Goal: Task Accomplishment & Management: Manage account settings

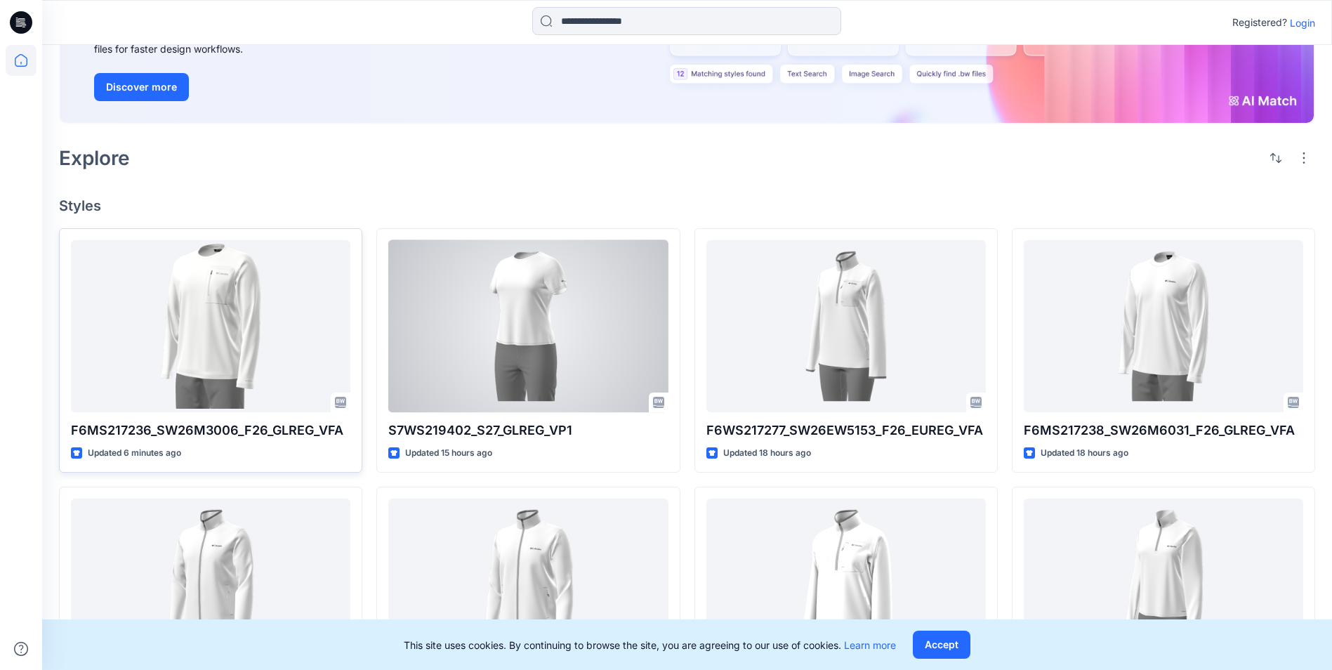
scroll to position [211, 0]
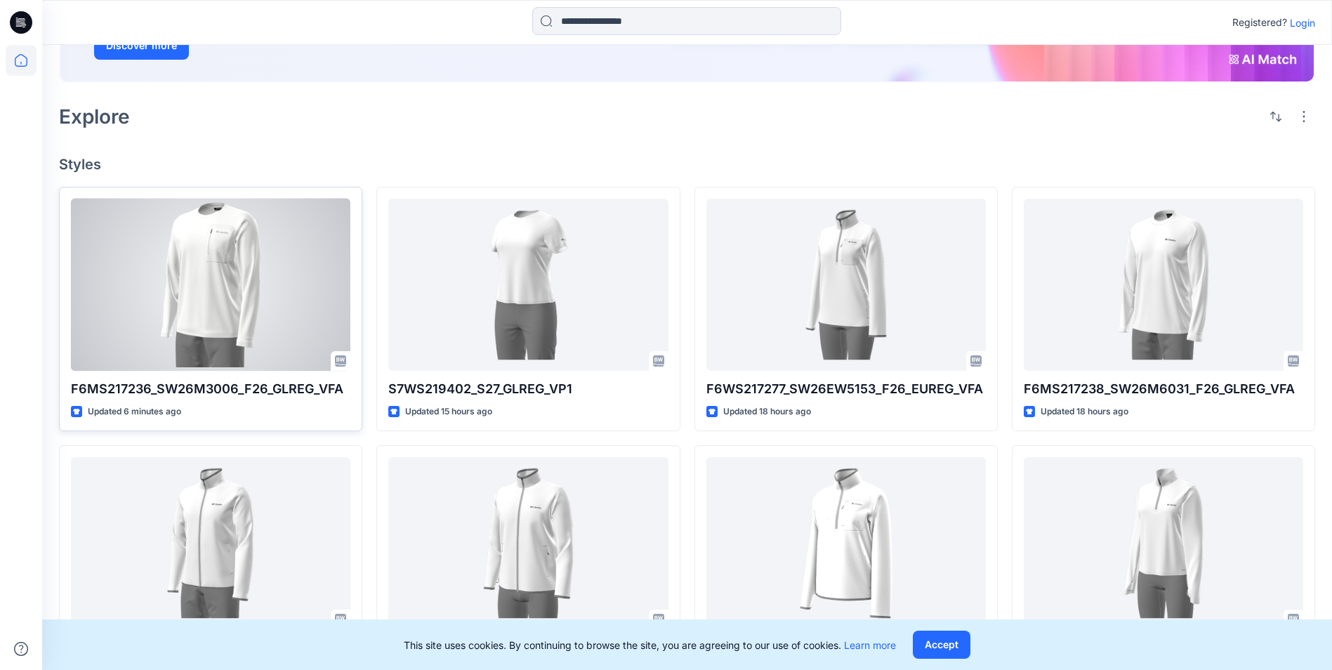
click at [242, 352] on div at bounding box center [210, 285] width 279 height 172
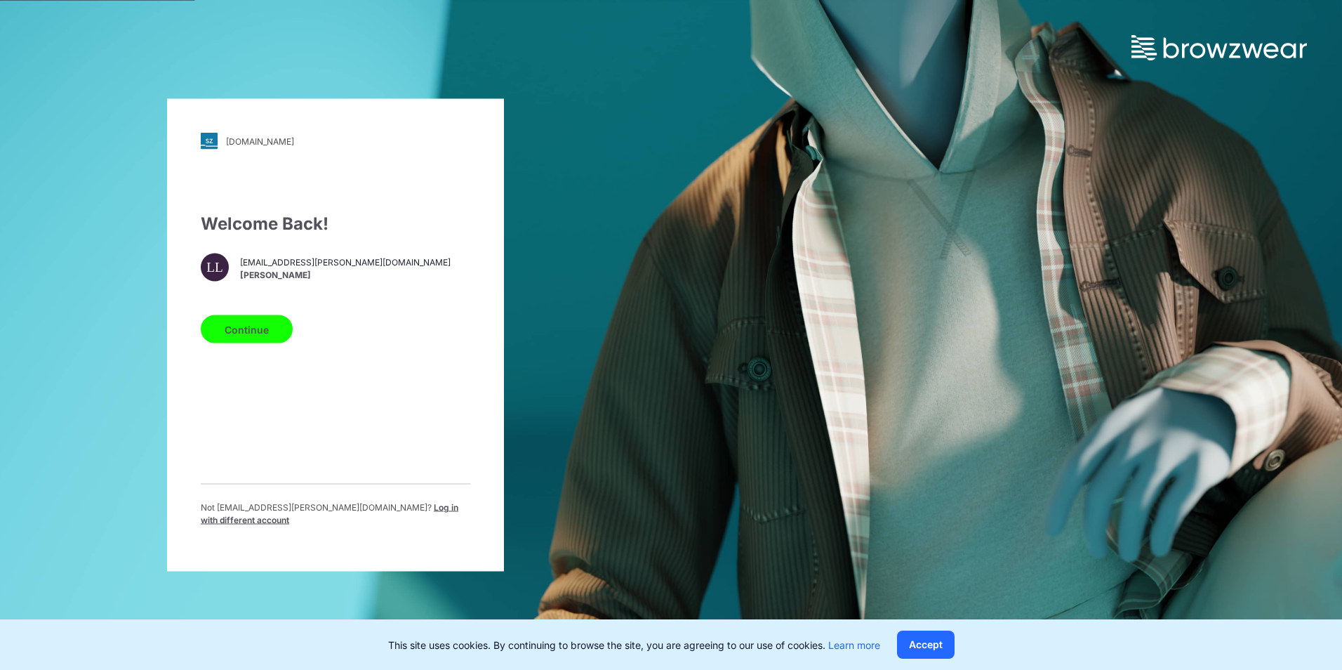
click at [261, 339] on button "Continue" at bounding box center [247, 329] width 92 height 28
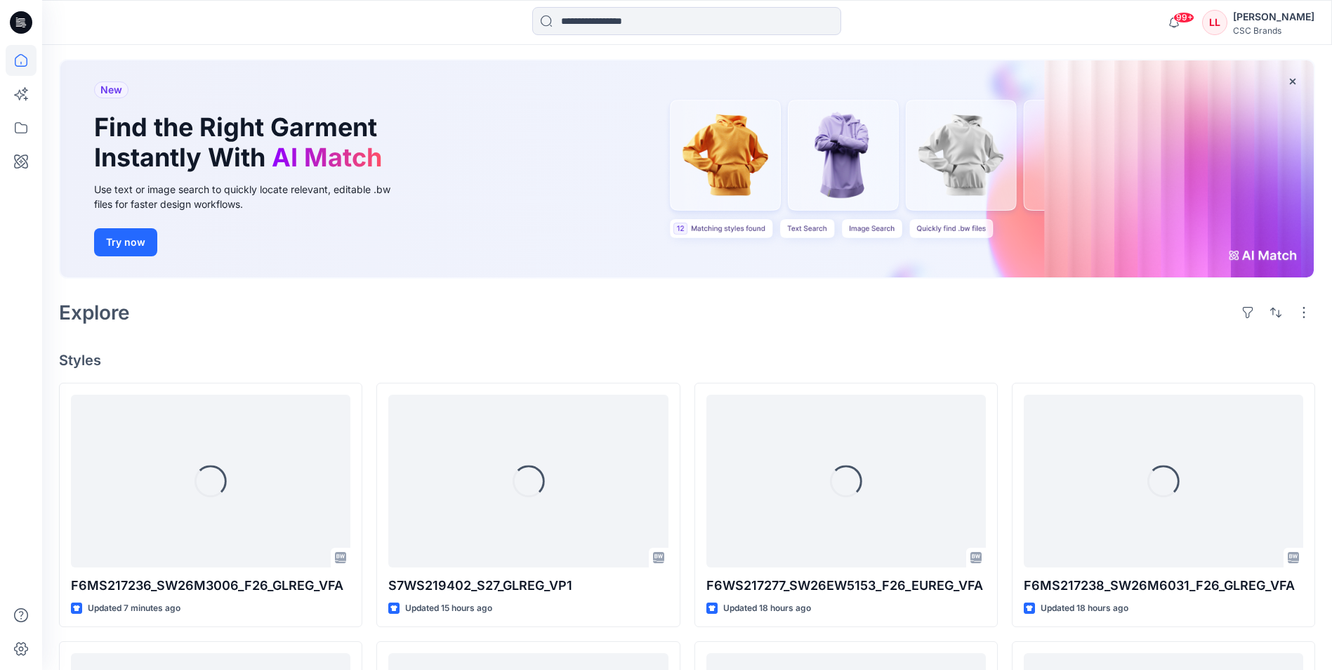
scroll to position [140, 0]
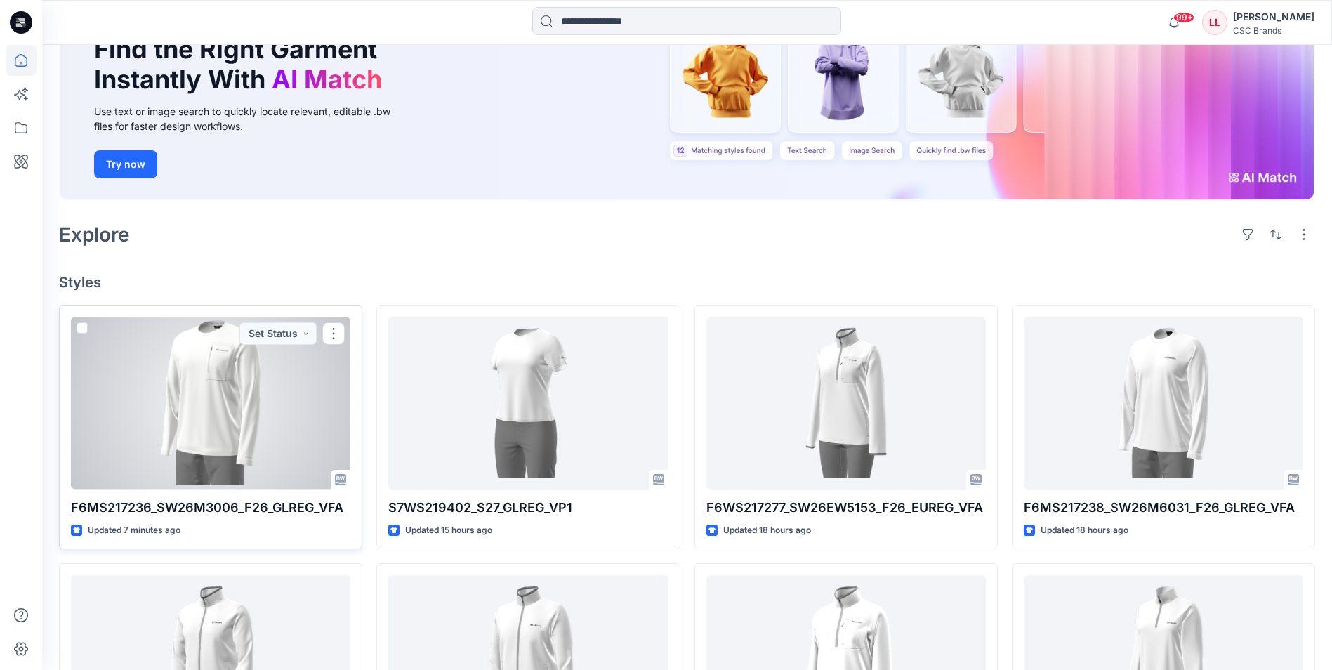
click at [197, 387] on div at bounding box center [210, 403] width 279 height 172
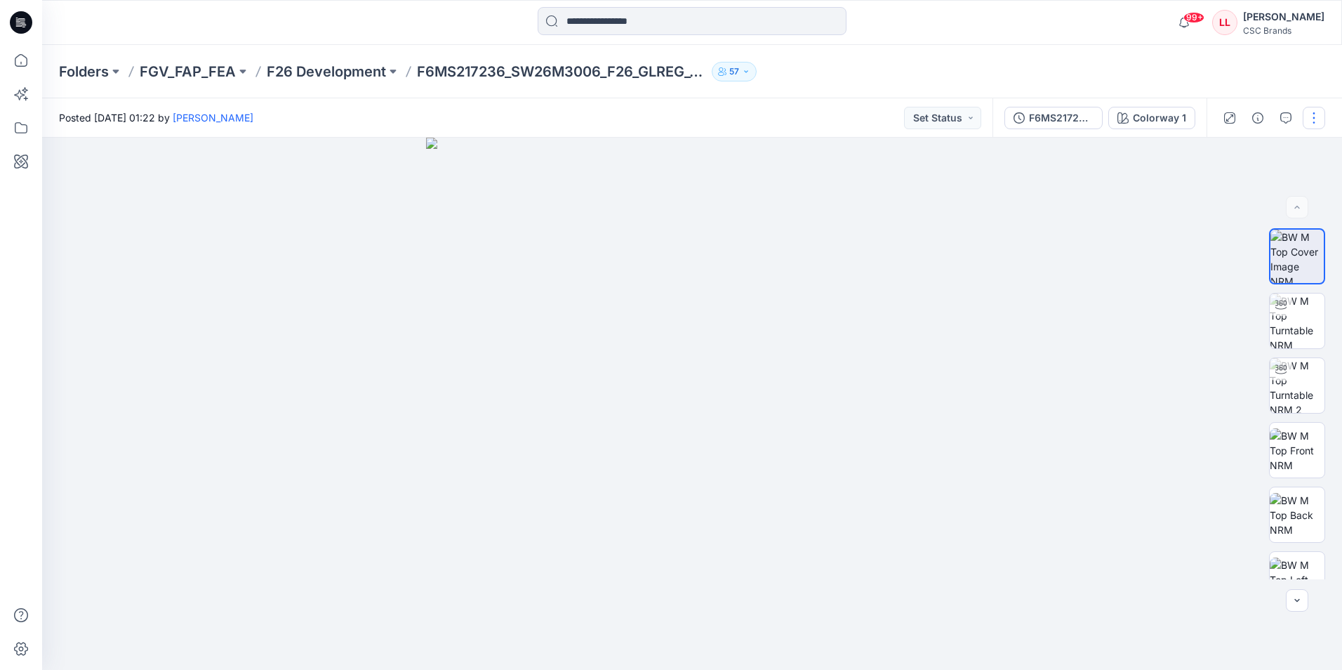
click at [1314, 118] on button "button" at bounding box center [1314, 118] width 22 height 22
click at [1249, 194] on button "Edit" at bounding box center [1255, 190] width 129 height 26
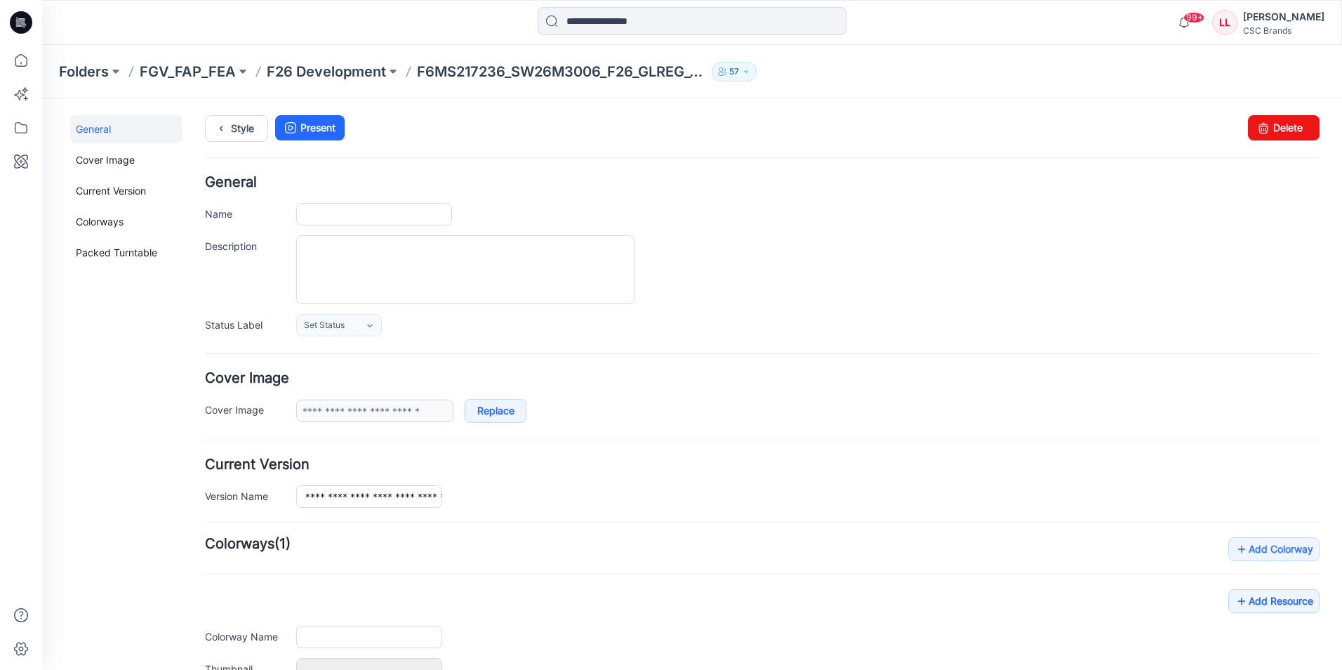
type input "**********"
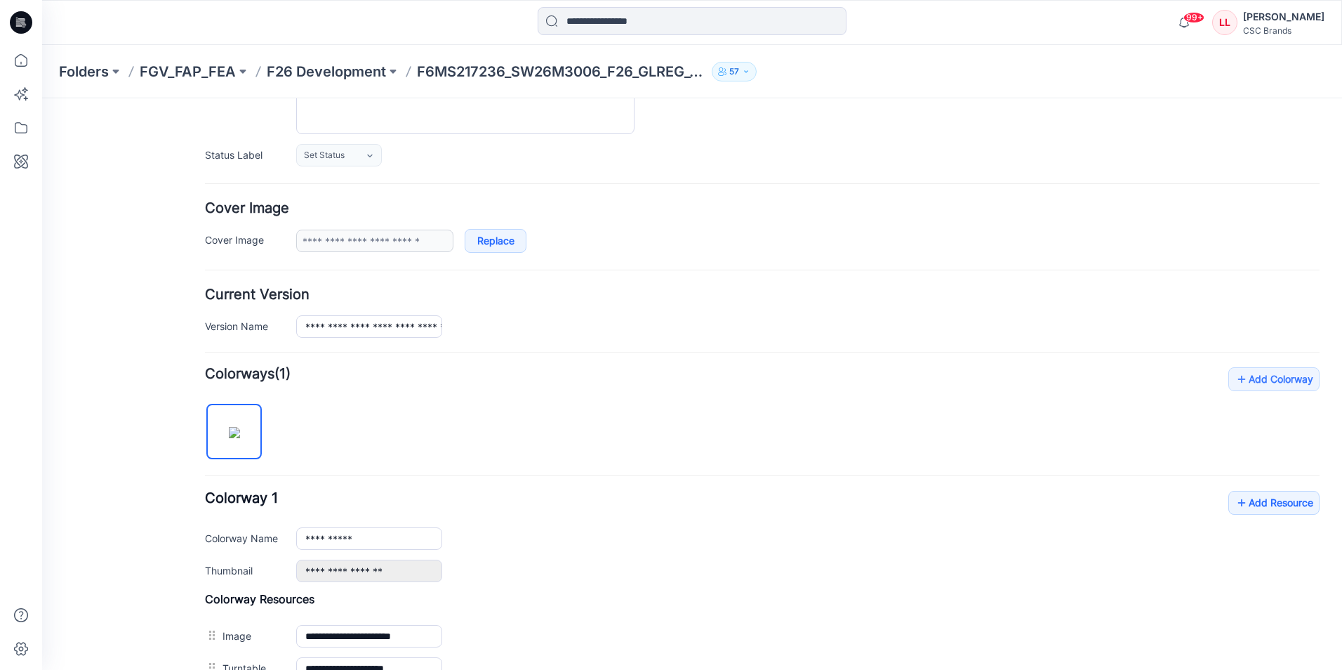
scroll to position [421, 0]
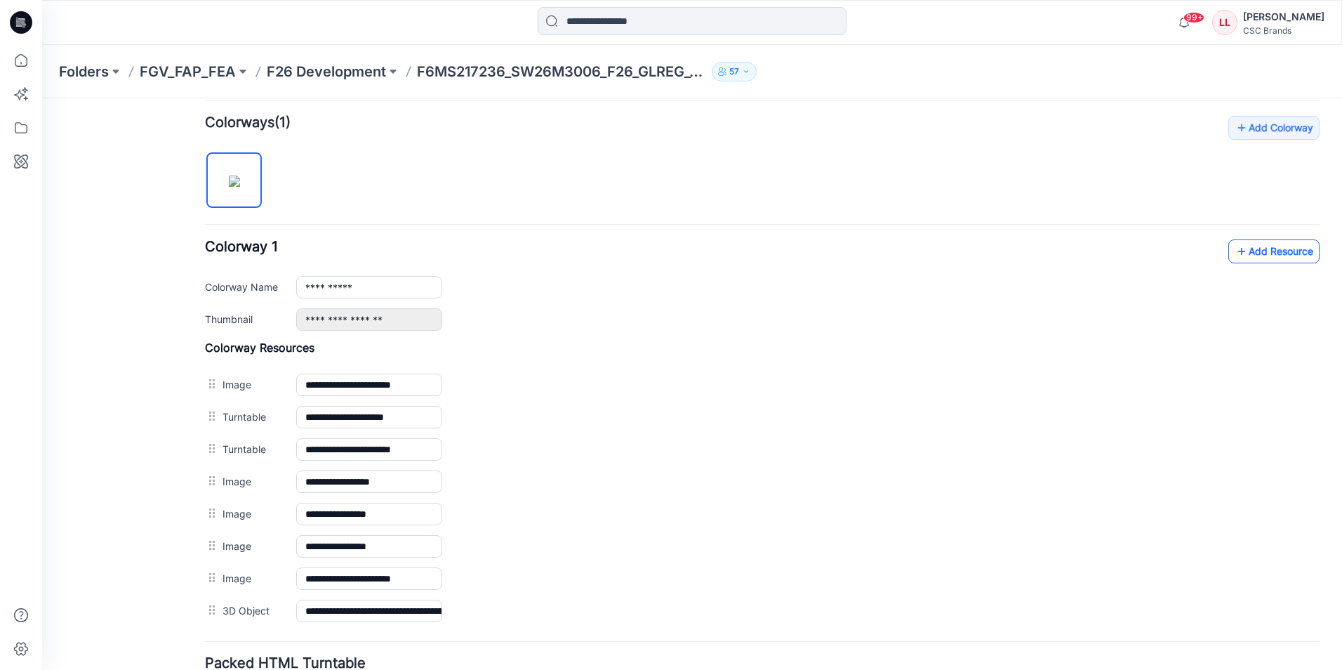
click at [1253, 260] on link "Add Resource" at bounding box center [1274, 251] width 91 height 24
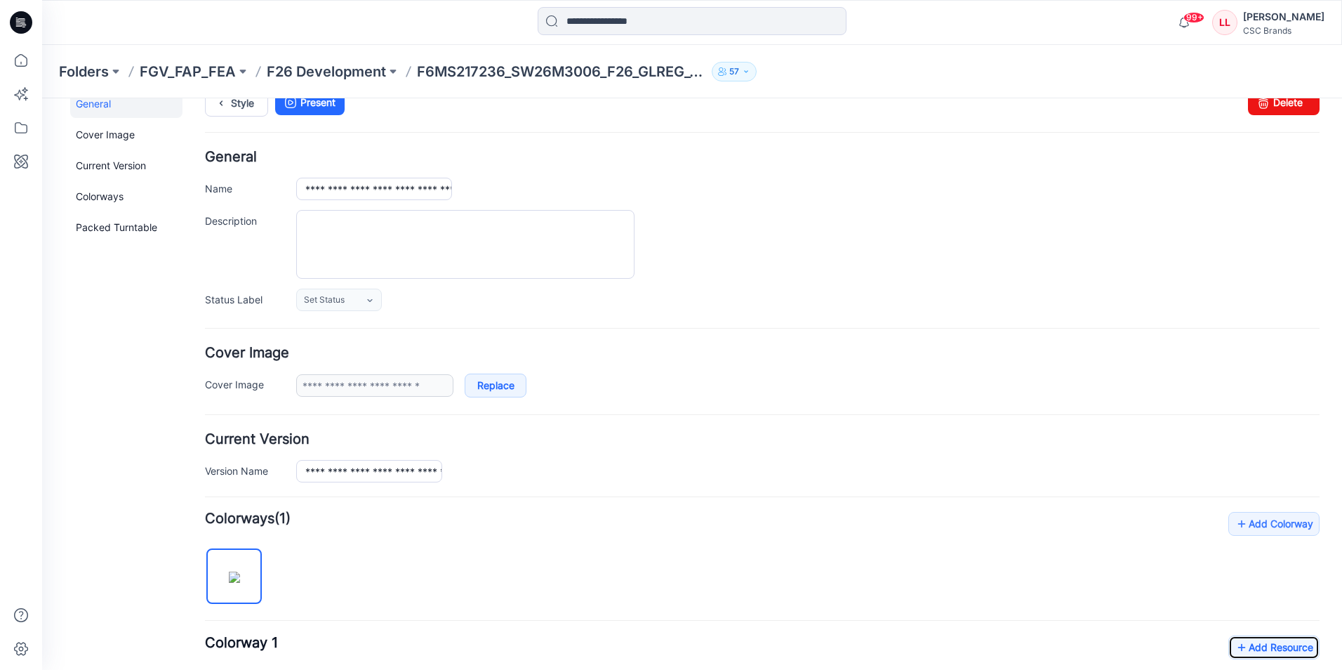
scroll to position [0, 0]
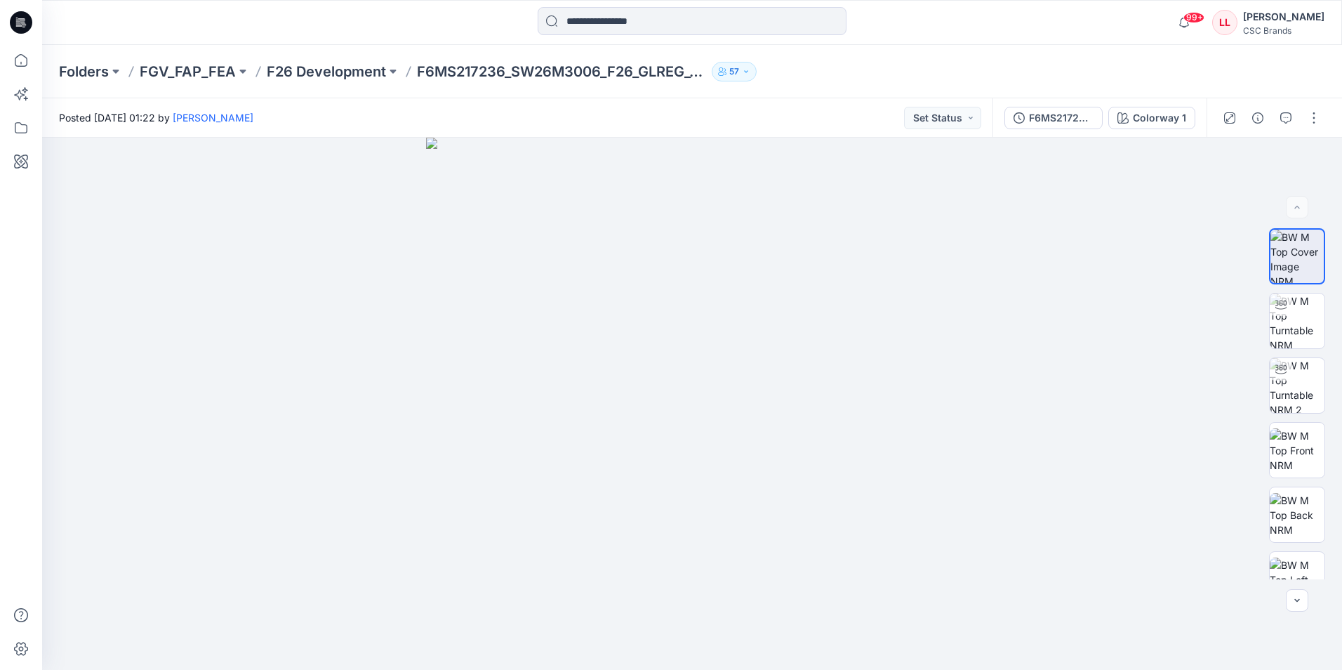
click at [540, 133] on div "Posted Wednesday, October 15, 2025 01:22 by Luana Linh Set Status" at bounding box center [517, 117] width 951 height 39
click at [1299, 325] on img at bounding box center [1297, 320] width 55 height 55
click at [1321, 118] on button "button" at bounding box center [1314, 118] width 22 height 22
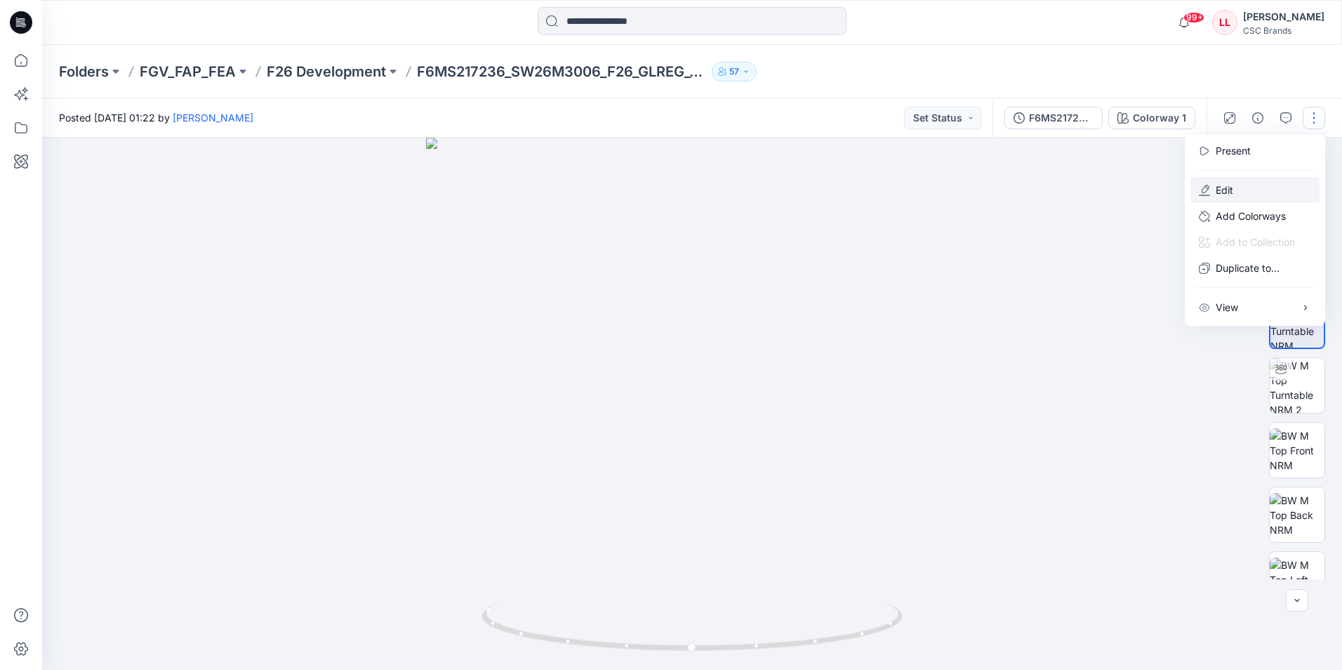
click at [1235, 192] on button "Edit" at bounding box center [1255, 190] width 129 height 26
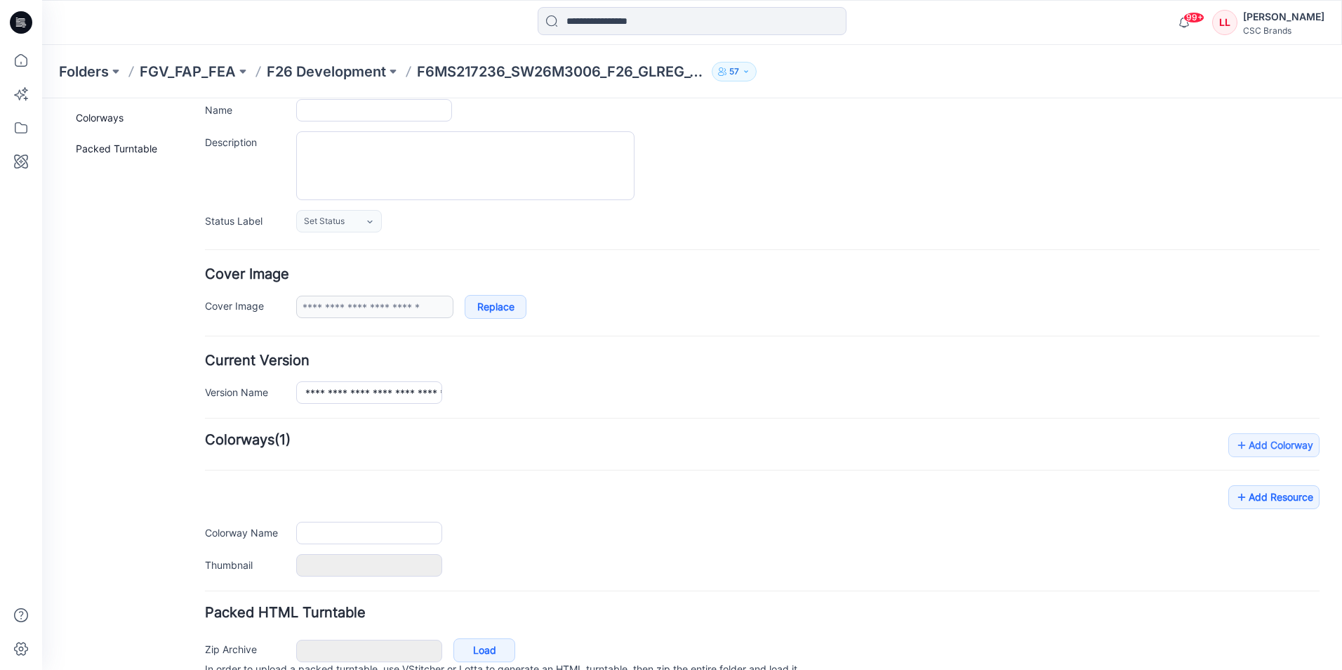
type input "**********"
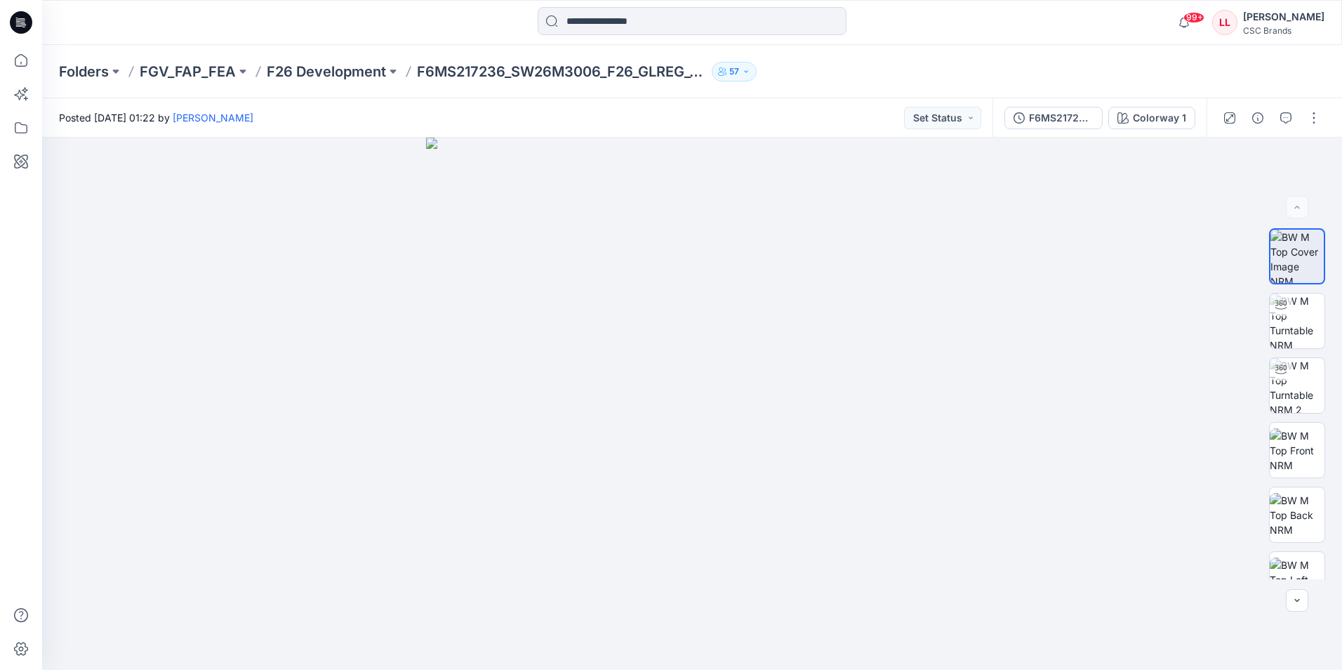
click at [386, 116] on div "Posted [DATE] 01:22 by [PERSON_NAME] Set Status" at bounding box center [517, 117] width 951 height 39
click at [404, 116] on div "Posted [DATE] 01:22 by [PERSON_NAME] Set Status" at bounding box center [517, 117] width 951 height 39
click at [457, 127] on div "Posted [DATE] 01:22 by [PERSON_NAME] Set Status" at bounding box center [517, 117] width 951 height 39
click at [65, 32] on div at bounding box center [204, 22] width 325 height 31
click at [398, 117] on div "Posted [DATE] 01:22 by [PERSON_NAME] Set Status" at bounding box center [517, 117] width 951 height 39
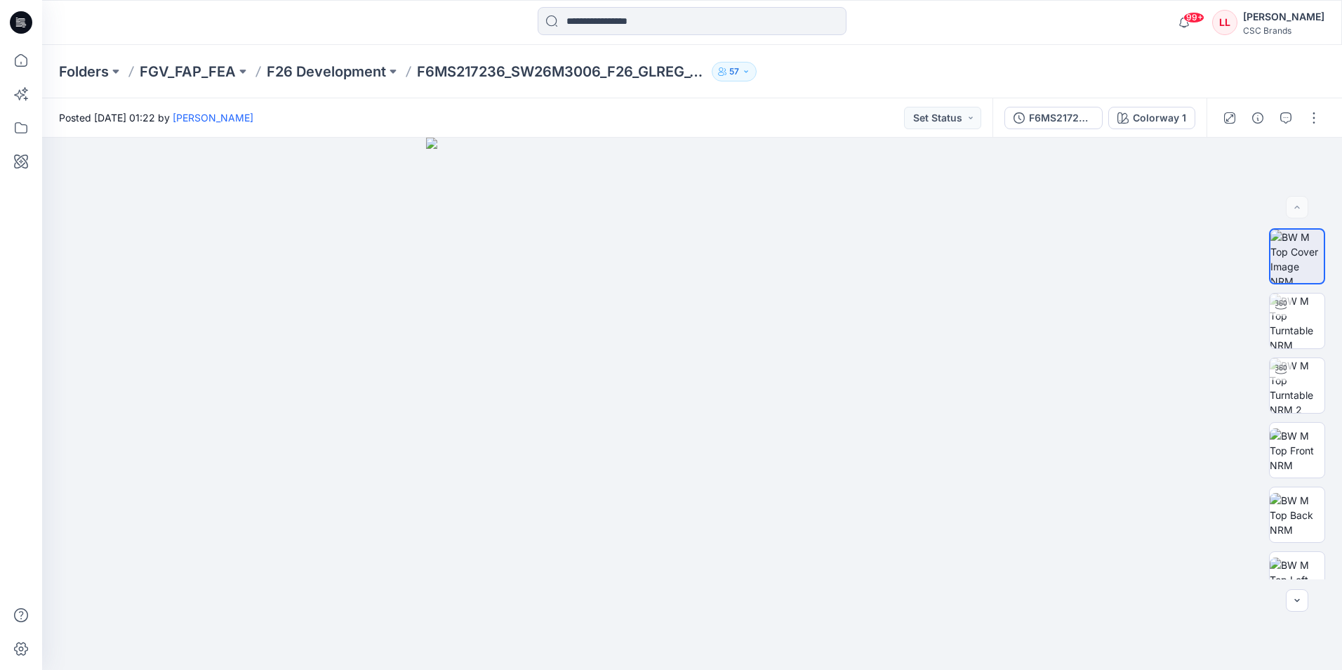
click at [437, 108] on div "Posted [DATE] 01:22 by [PERSON_NAME] Set Status" at bounding box center [517, 117] width 951 height 39
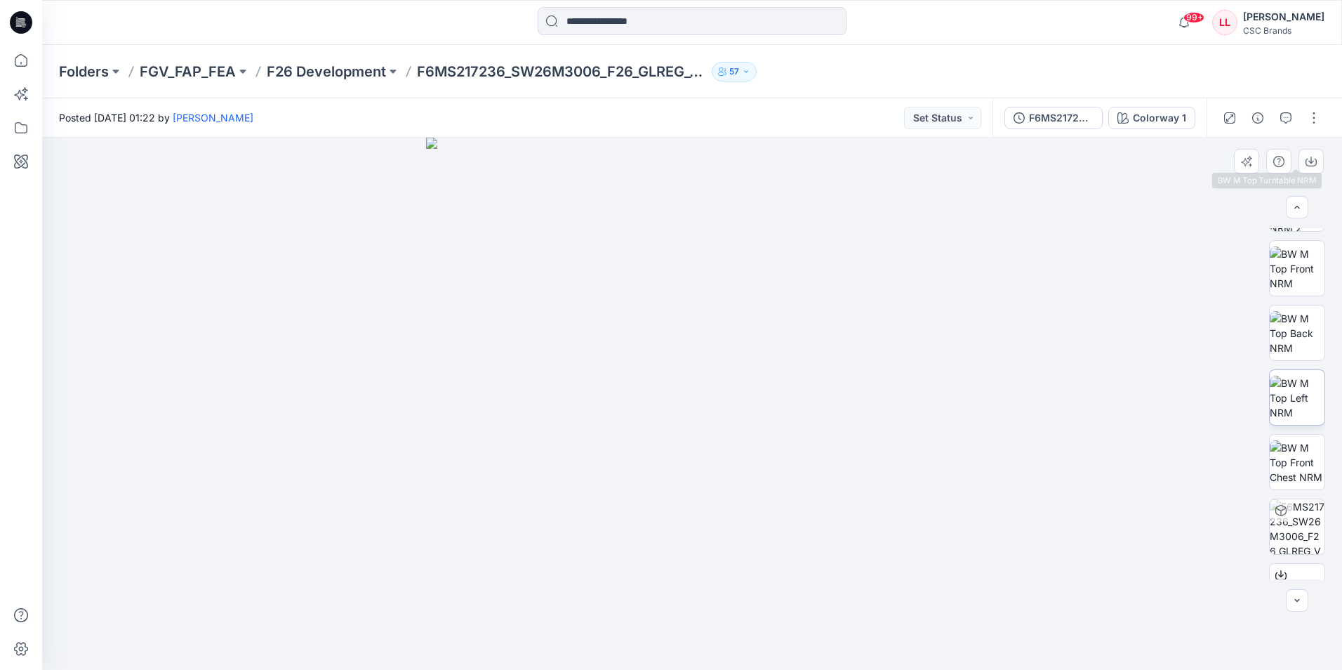
scroll to position [222, 0]
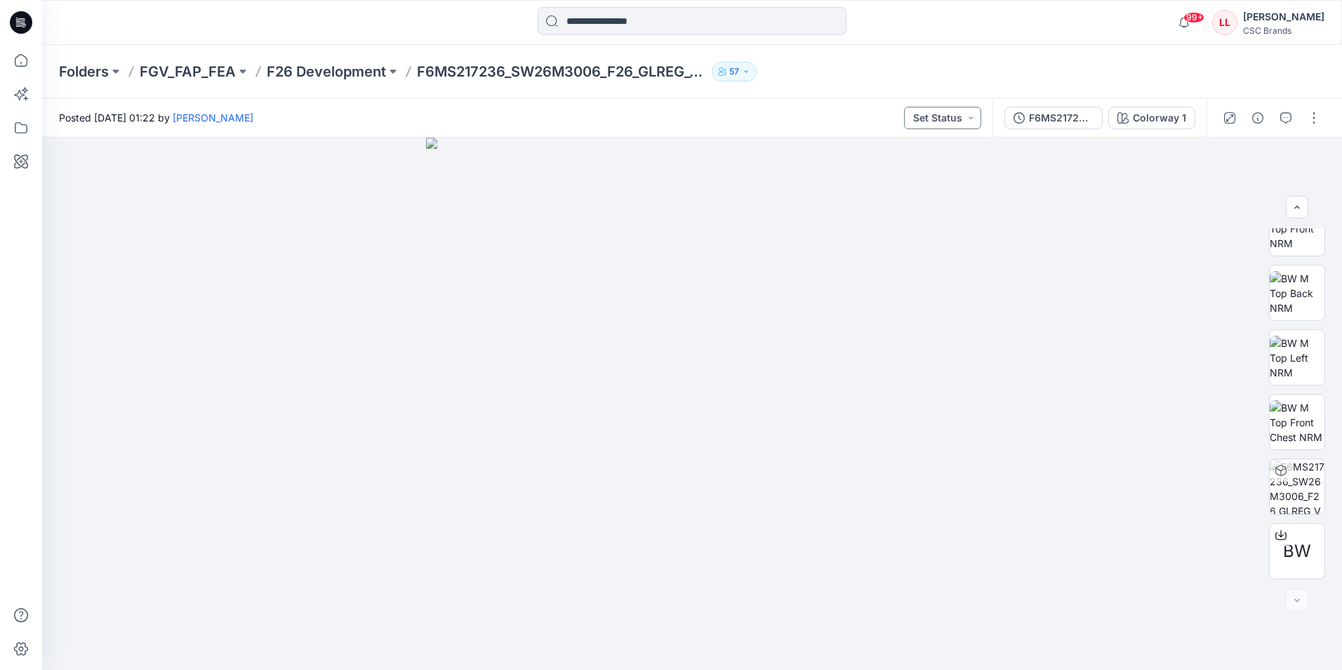
click at [962, 119] on button "Set Status" at bounding box center [942, 118] width 77 height 22
click at [906, 276] on p "F/A Virtual" at bounding box center [909, 276] width 48 height 18
click at [48, 294] on div at bounding box center [692, 404] width 1300 height 532
